Goal: Transaction & Acquisition: Purchase product/service

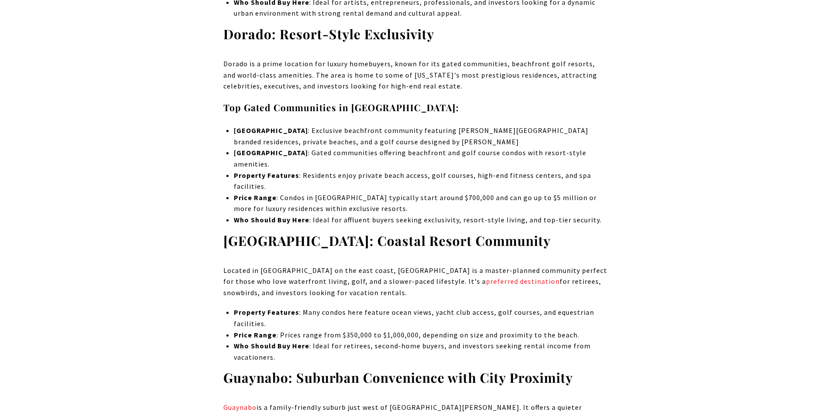
scroll to position [1672, 0]
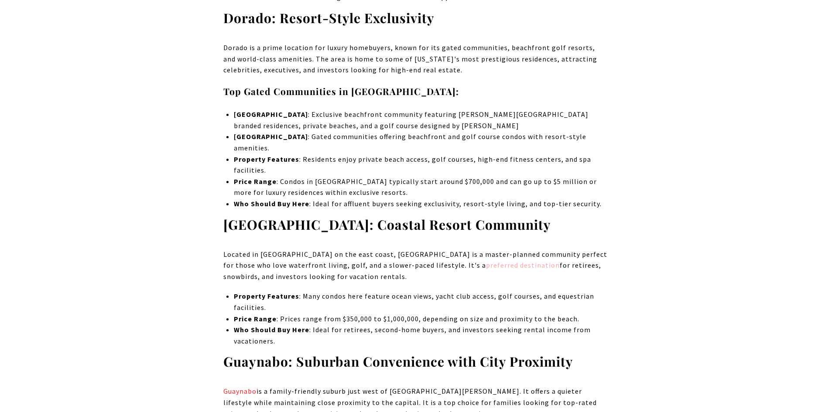
click at [486, 261] on link "preferred destination" at bounding box center [523, 265] width 74 height 9
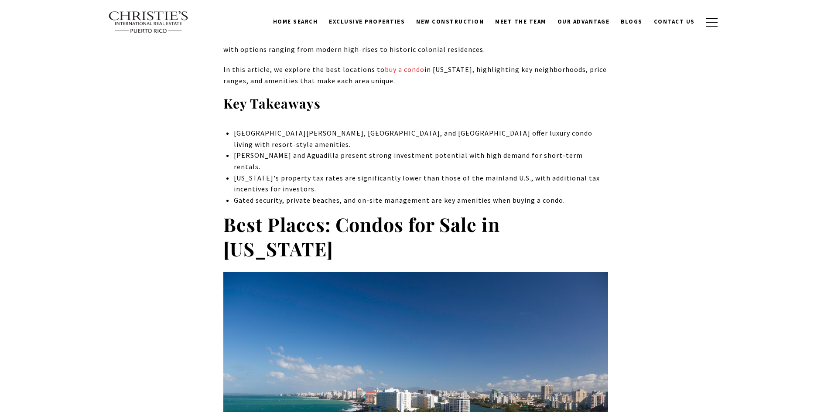
scroll to position [0, 0]
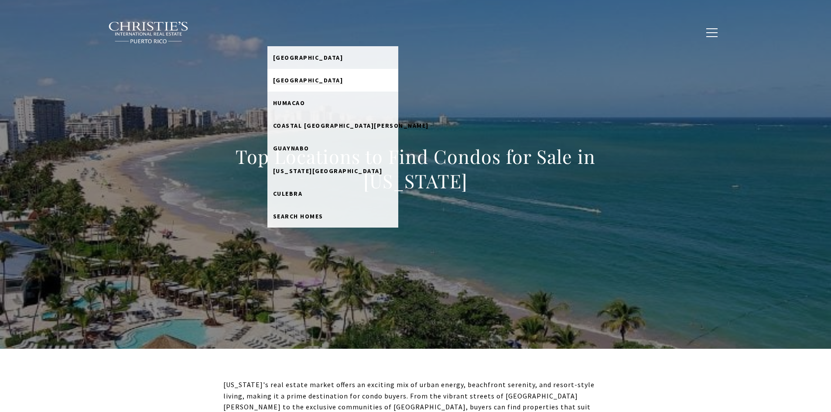
click at [306, 80] on span "[GEOGRAPHIC_DATA]" at bounding box center [308, 80] width 70 height 8
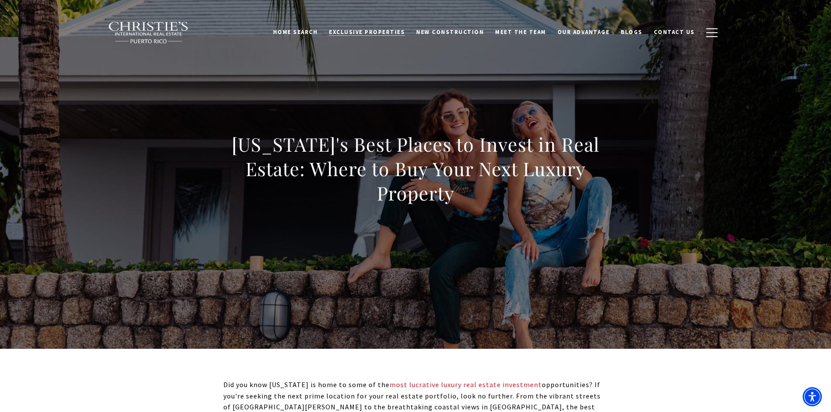
click at [369, 28] on span "Exclusive Properties" at bounding box center [367, 31] width 76 height 7
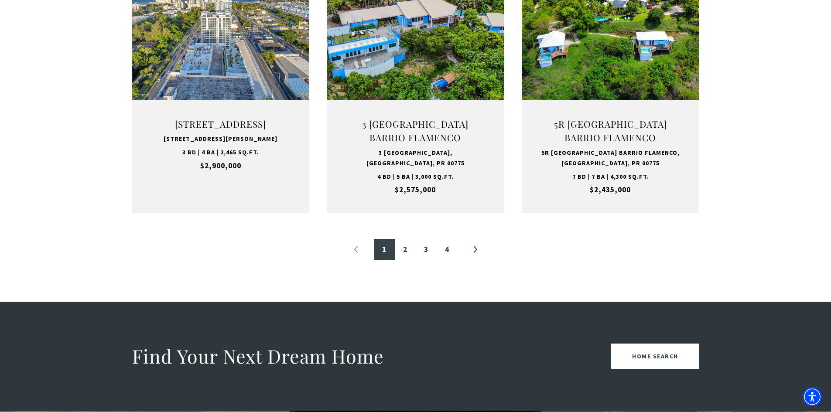
scroll to position [977, 0]
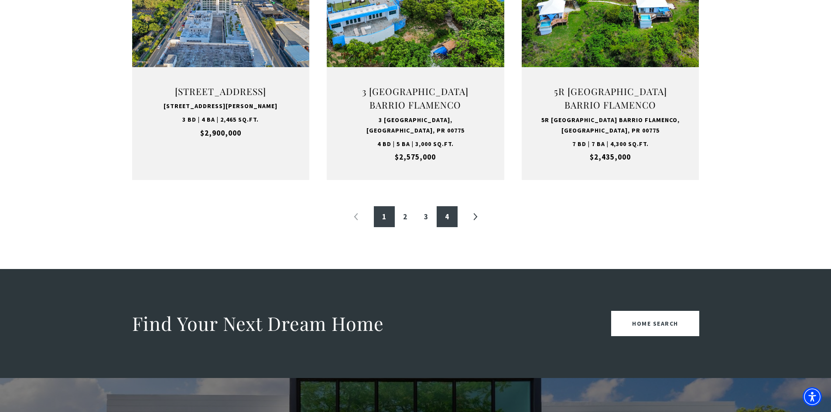
click at [448, 219] on link "4" at bounding box center [447, 216] width 21 height 21
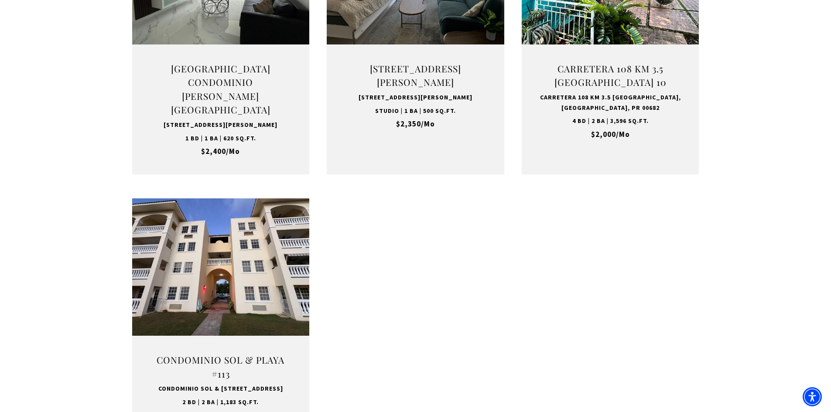
scroll to position [789, 0]
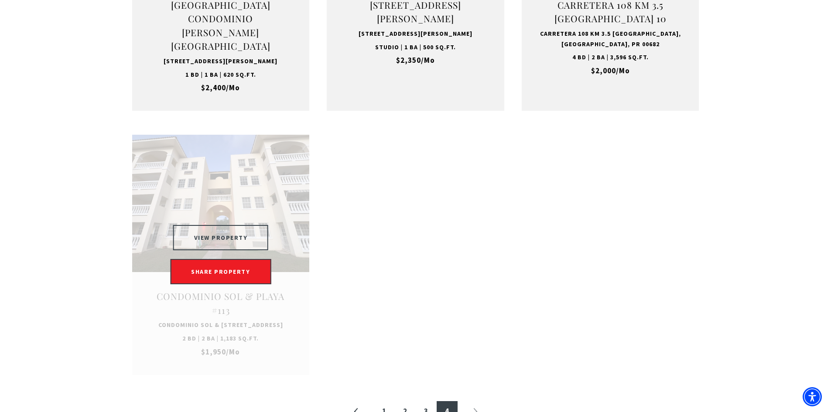
click at [224, 243] on button "VIEW PROPERTY" at bounding box center [221, 237] width 96 height 25
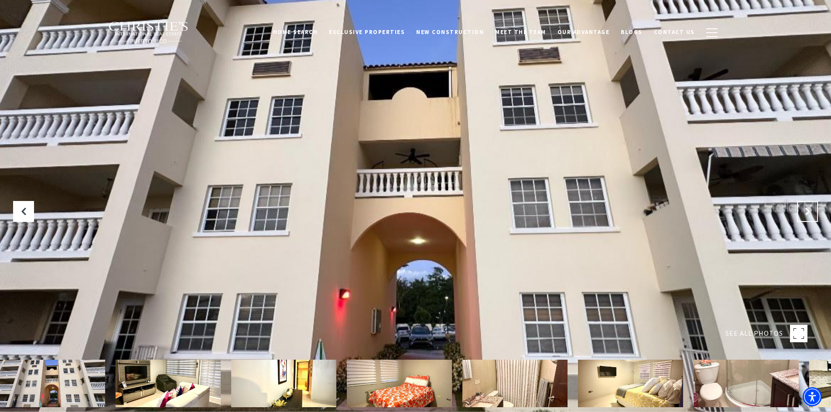
click at [800, 212] on button "Next Slide" at bounding box center [807, 211] width 21 height 21
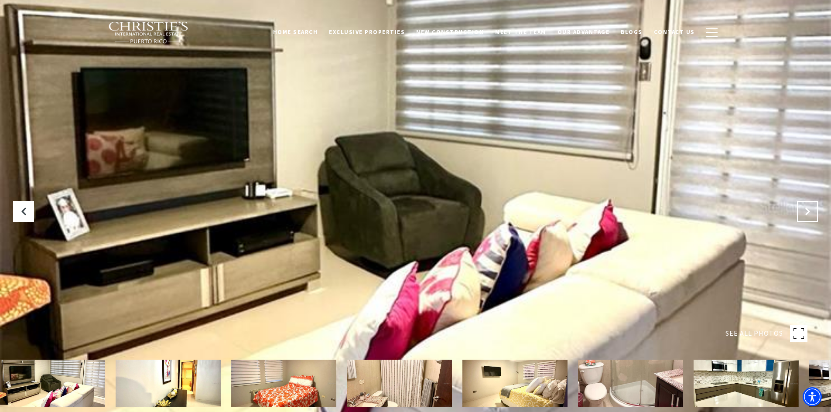
click at [800, 212] on button "Next Slide" at bounding box center [807, 211] width 21 height 21
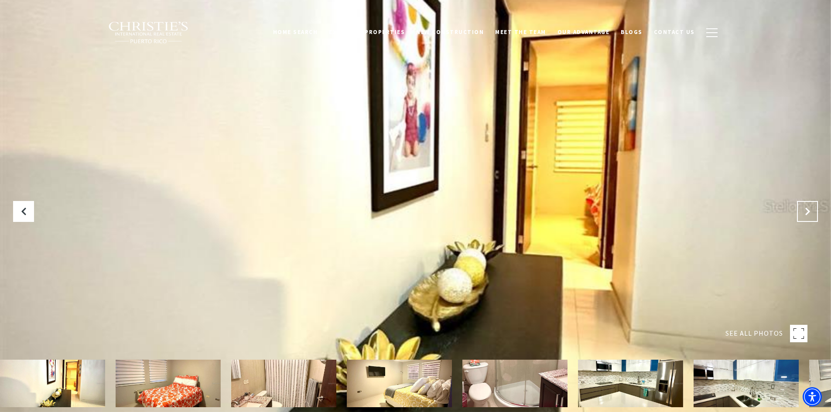
click at [800, 212] on button "Next Slide" at bounding box center [807, 211] width 21 height 21
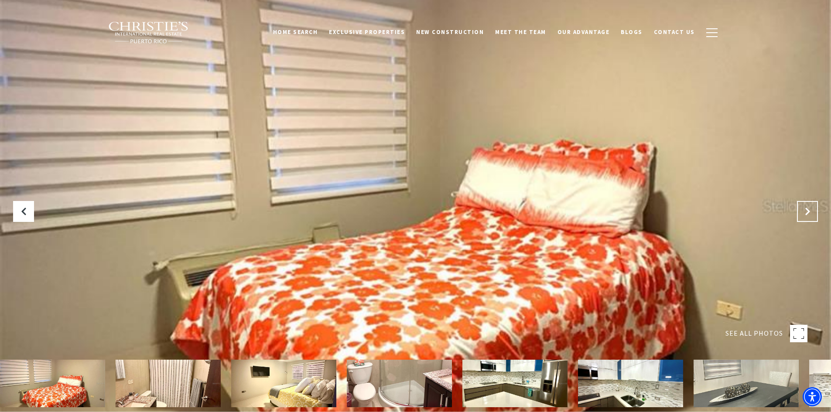
click at [800, 212] on button "Next Slide" at bounding box center [807, 211] width 21 height 21
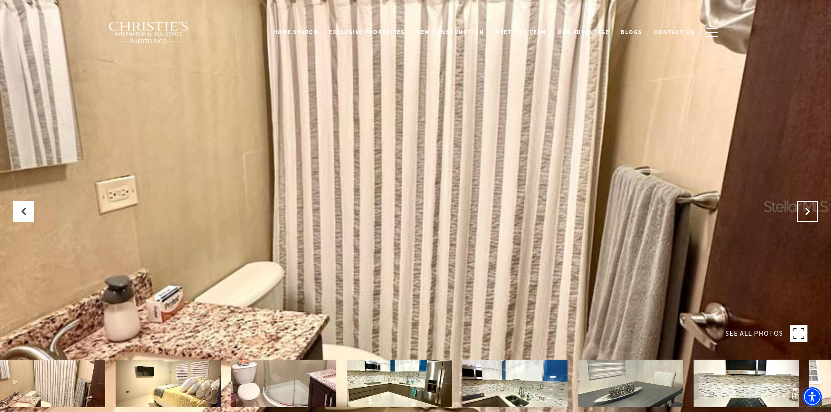
click at [800, 212] on button "Next Slide" at bounding box center [807, 211] width 21 height 21
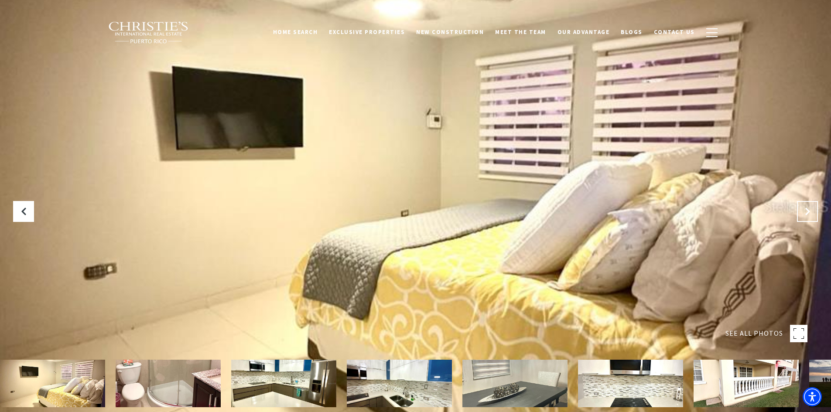
click at [800, 212] on button "Next Slide" at bounding box center [807, 211] width 21 height 21
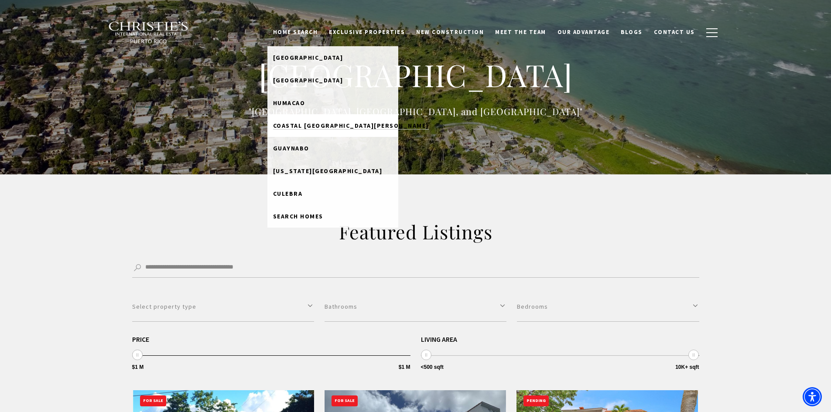
click at [324, 129] on span "Coastal [GEOGRAPHIC_DATA][PERSON_NAME]" at bounding box center [351, 126] width 156 height 8
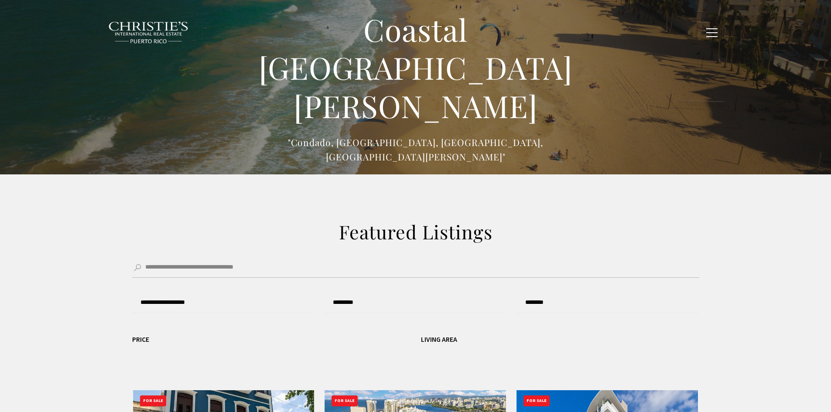
type input "******"
type input "*********"
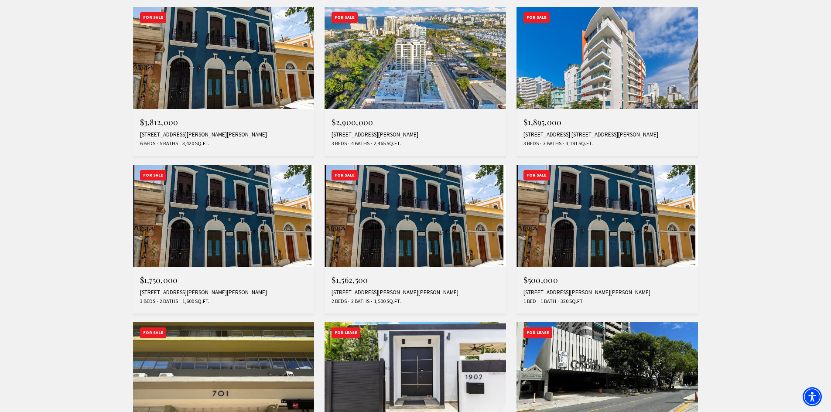
scroll to position [425, 0]
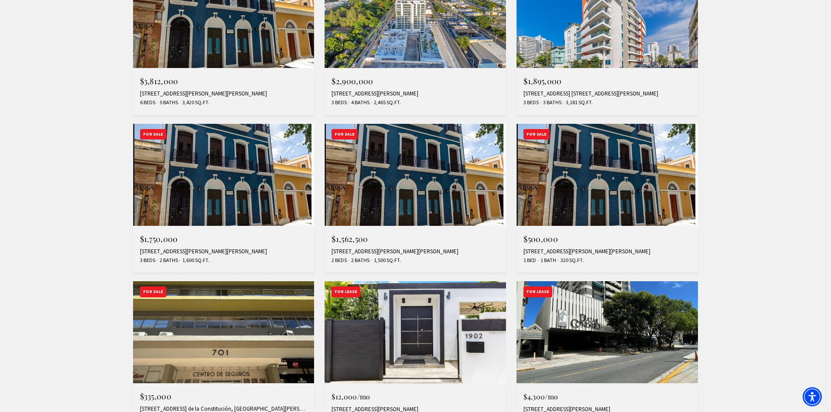
click at [579, 179] on img at bounding box center [608, 175] width 182 height 102
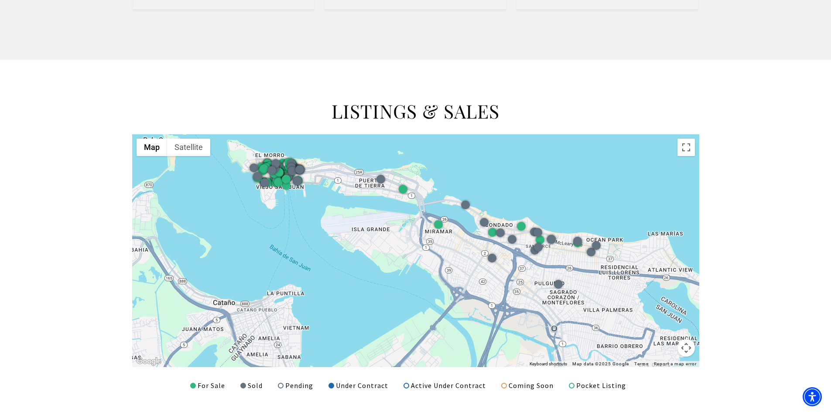
scroll to position [1007, 0]
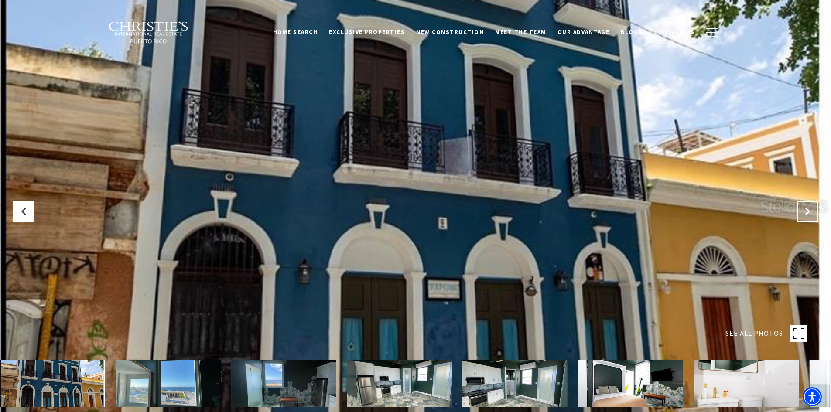
click at [812, 208] on icon at bounding box center [807, 211] width 9 height 9
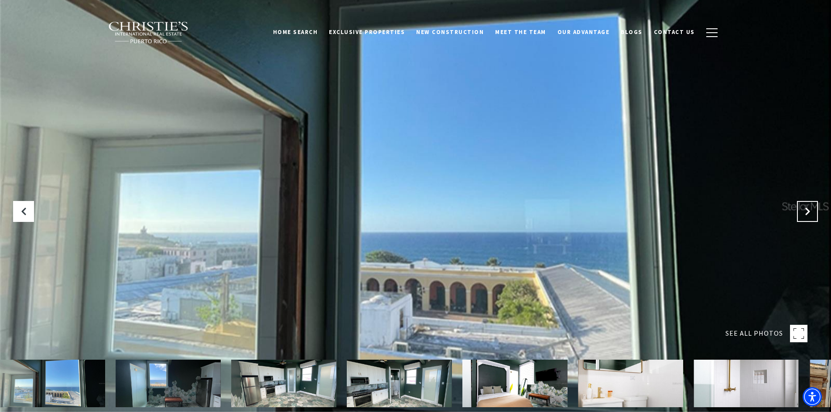
click at [807, 209] on icon "Next Slide" at bounding box center [807, 211] width 9 height 9
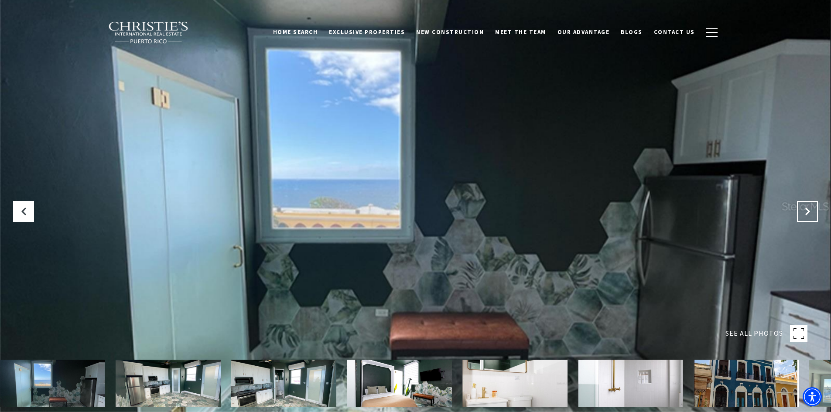
click at [807, 209] on icon "Next Slide" at bounding box center [807, 211] width 9 height 9
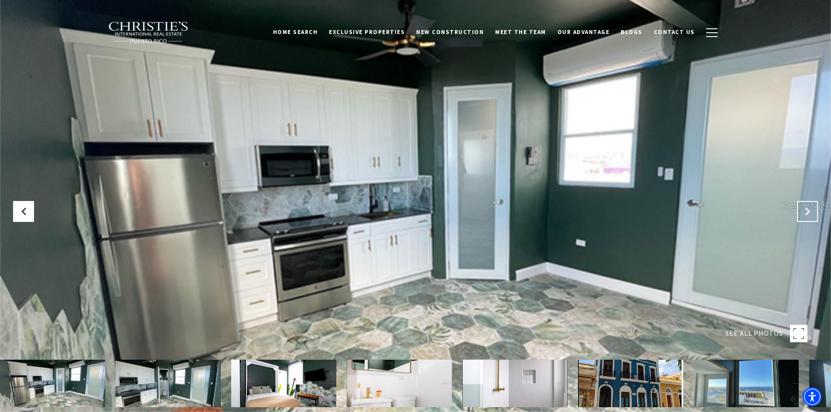
click at [807, 209] on icon "Next Slide" at bounding box center [807, 211] width 9 height 9
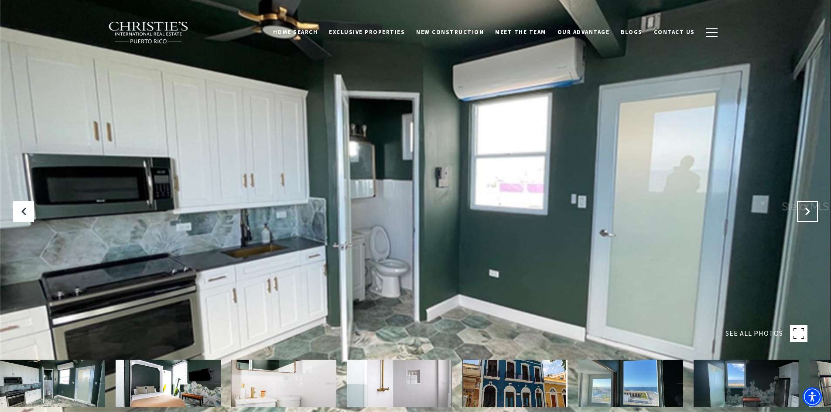
click at [807, 209] on icon "Next Slide" at bounding box center [807, 211] width 9 height 9
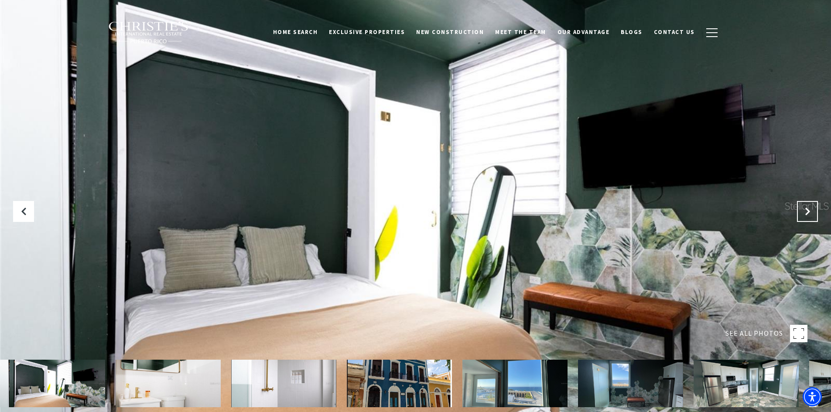
click at [807, 209] on icon "Next Slide" at bounding box center [807, 211] width 9 height 9
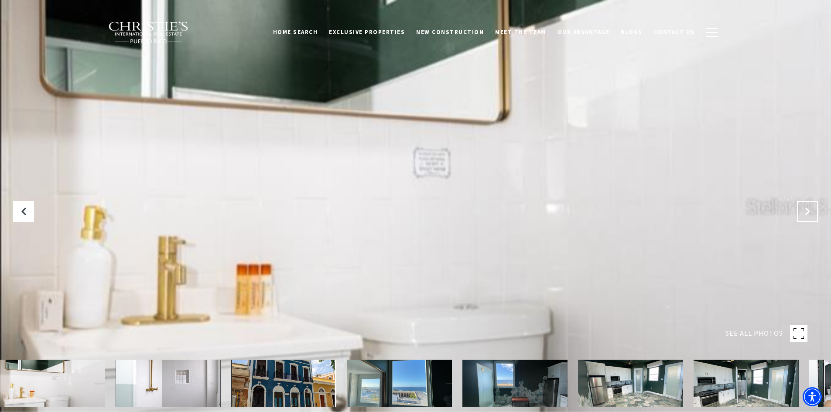
click at [807, 209] on icon "Next Slide" at bounding box center [807, 211] width 9 height 9
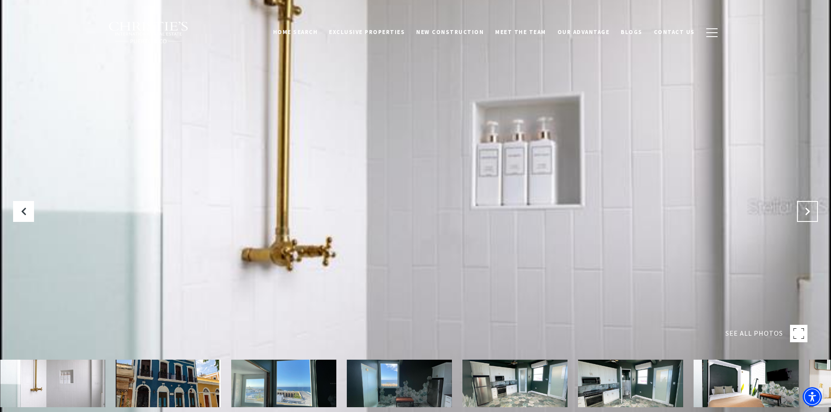
click at [807, 209] on icon "Next Slide" at bounding box center [807, 211] width 9 height 9
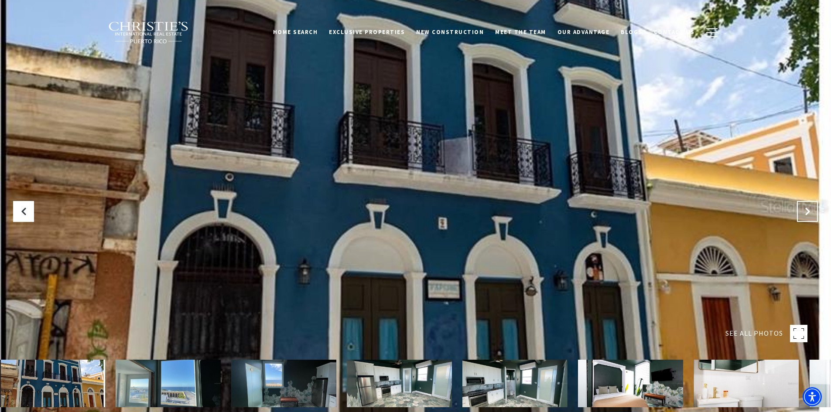
click at [807, 209] on icon "Next Slide" at bounding box center [807, 211] width 9 height 9
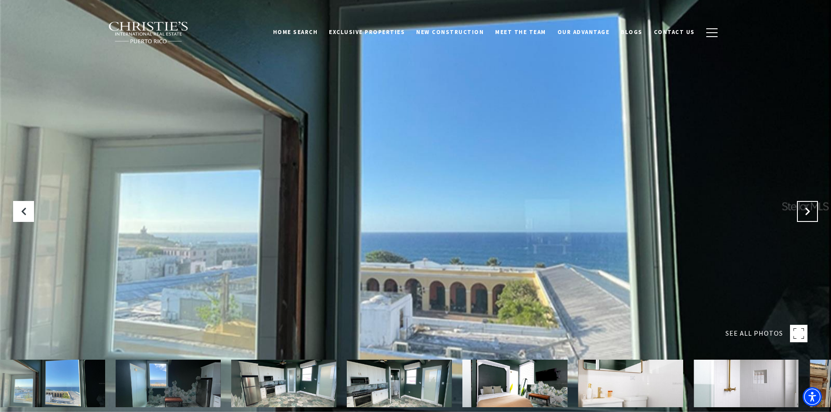
click at [807, 209] on icon "Next Slide" at bounding box center [807, 211] width 9 height 9
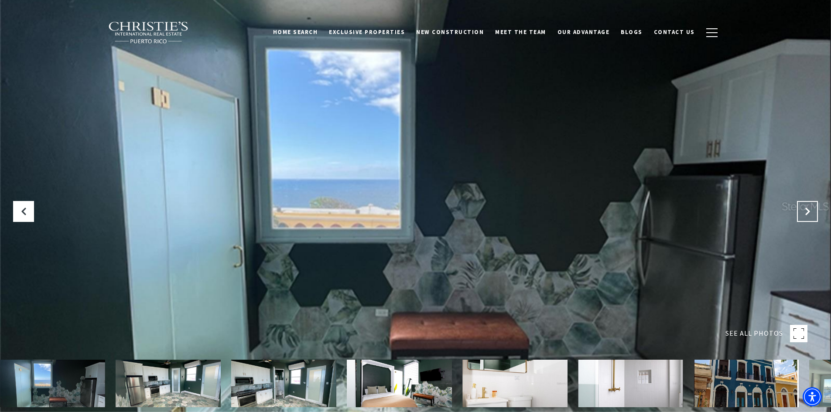
click at [807, 209] on icon "Next Slide" at bounding box center [807, 211] width 9 height 9
